Goal: Task Accomplishment & Management: Use online tool/utility

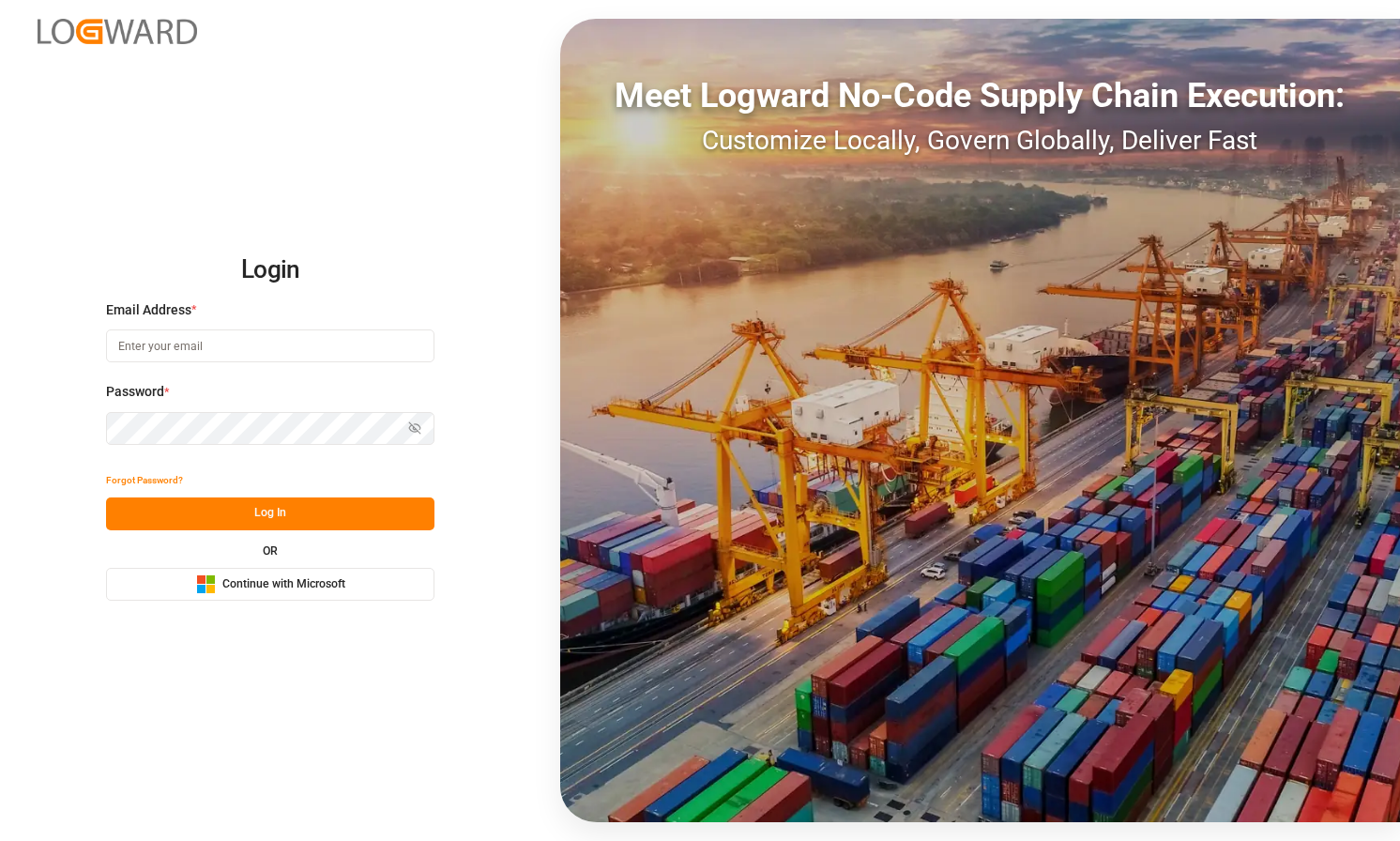
click at [327, 592] on span "Continue with Microsoft" at bounding box center [284, 585] width 123 height 17
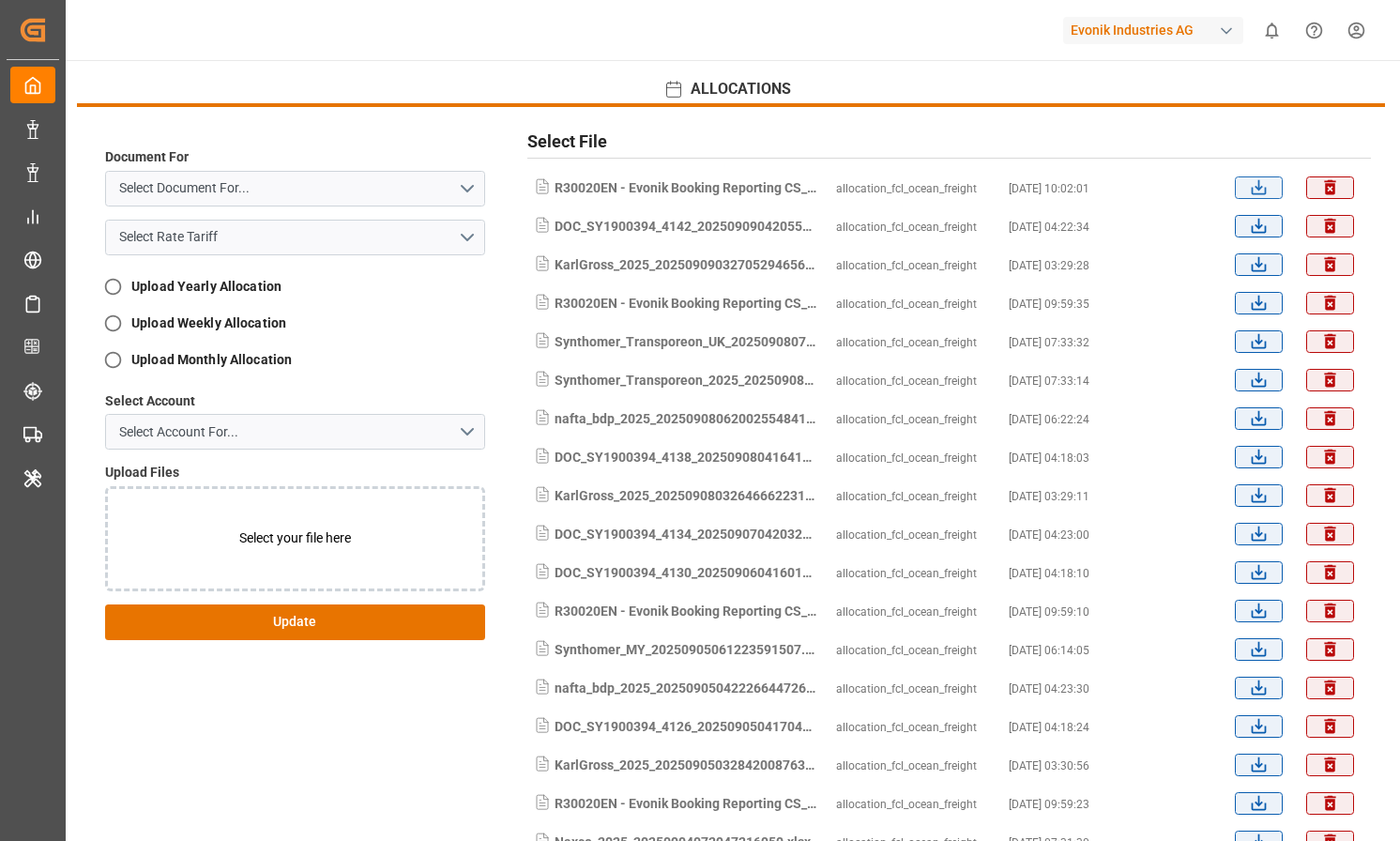
click at [1248, 185] on icon "submit" at bounding box center [1258, 187] width 20 height 20
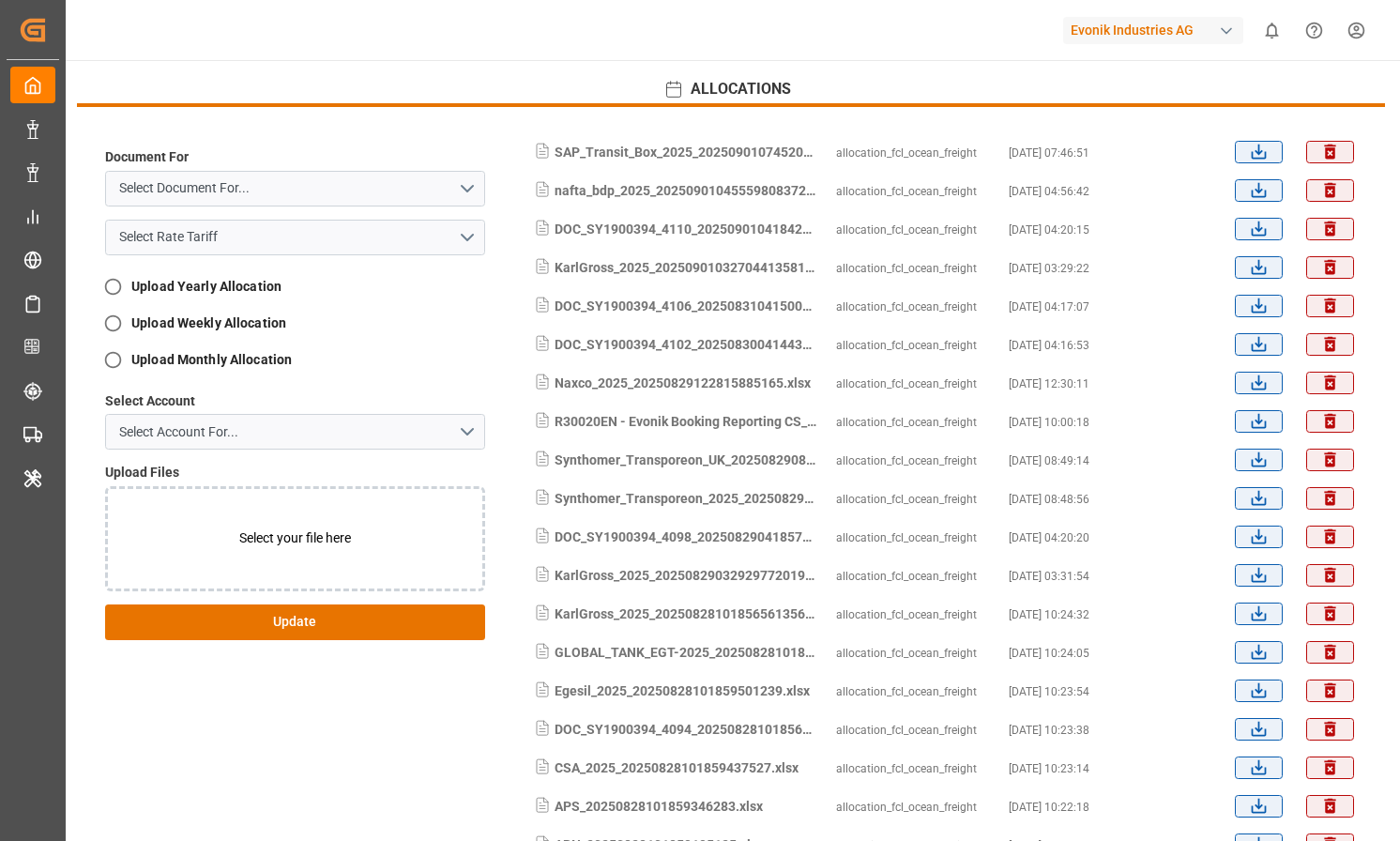
scroll to position [1311, 0]
